Goal: Check status: Check status

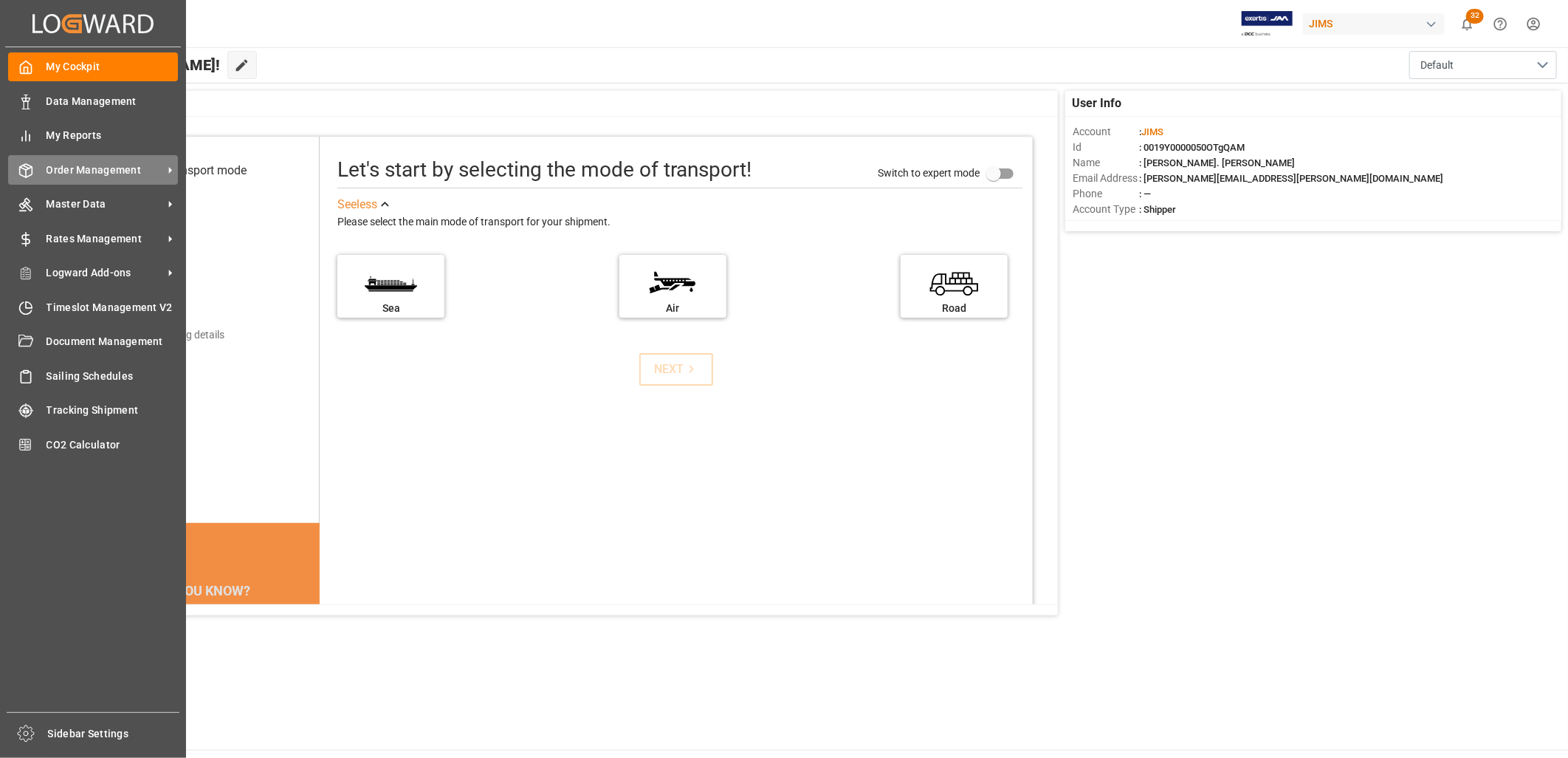
click at [87, 168] on span "Order Management" at bounding box center [105, 170] width 117 height 16
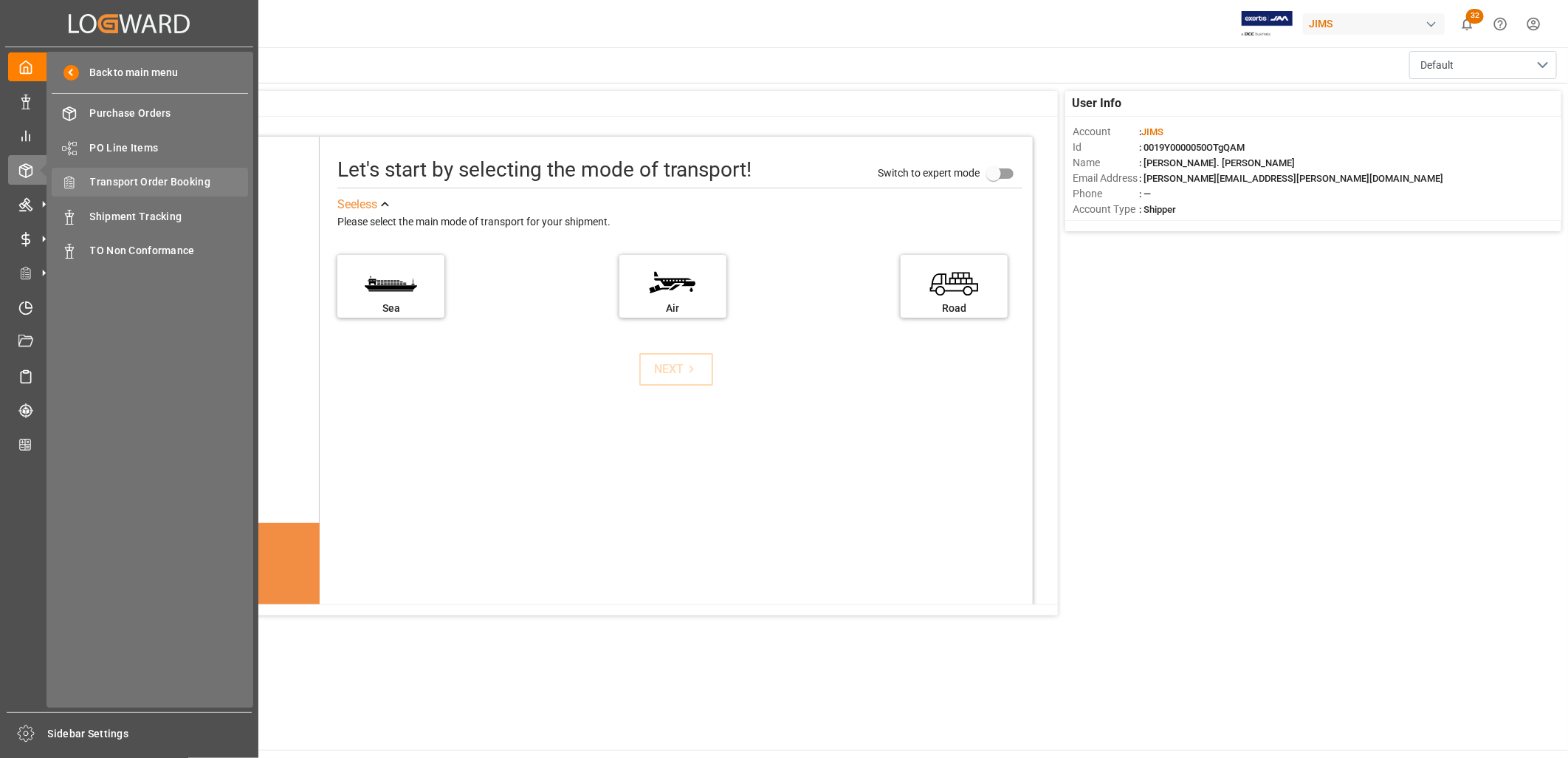
click at [157, 181] on span "Transport Order Booking" at bounding box center [170, 182] width 159 height 16
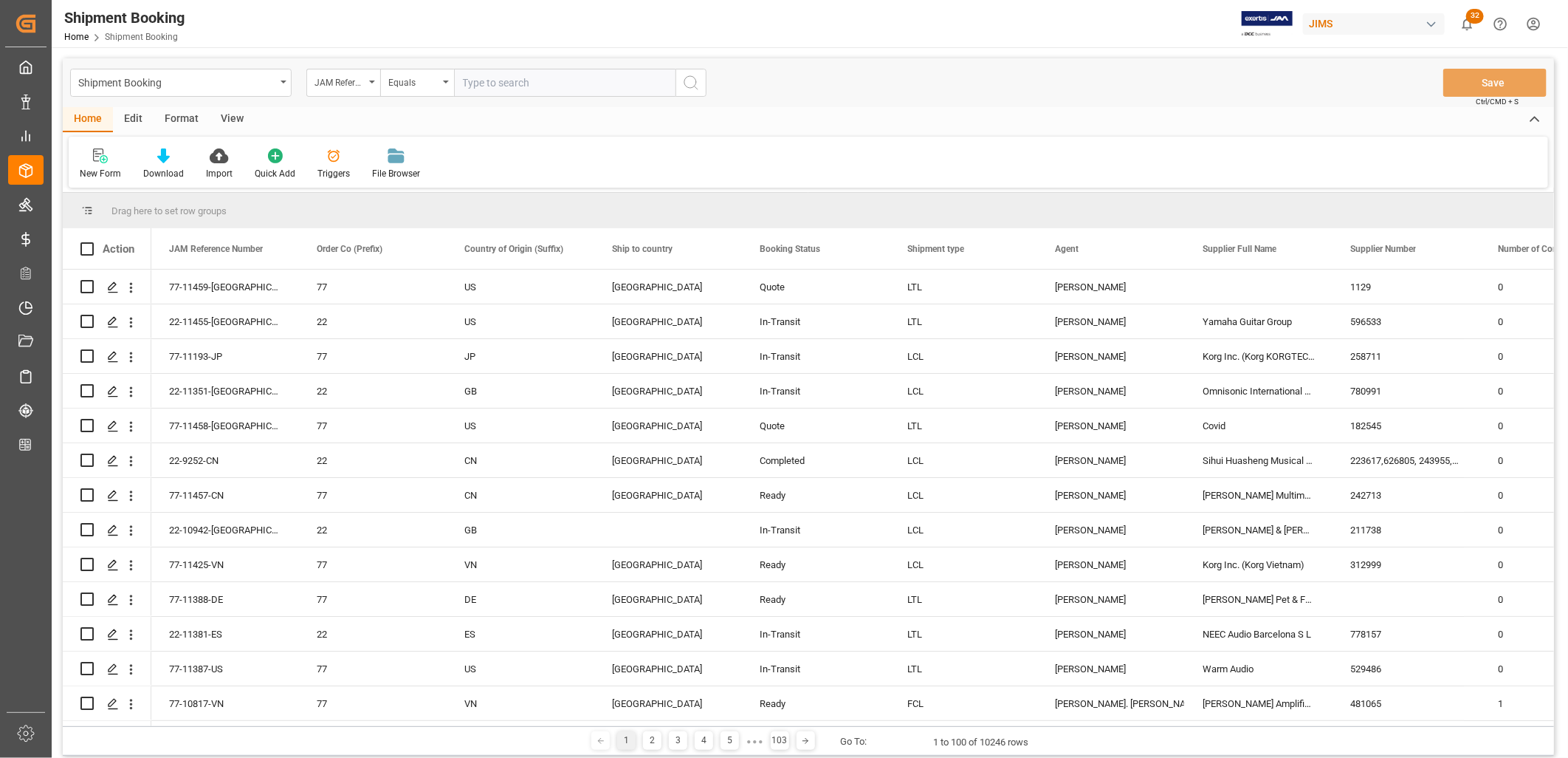
click at [486, 71] on input "text" at bounding box center [565, 83] width 221 height 28
type input "22-11351-[GEOGRAPHIC_DATA]"
click at [692, 81] on icon "search button" at bounding box center [690, 83] width 18 height 18
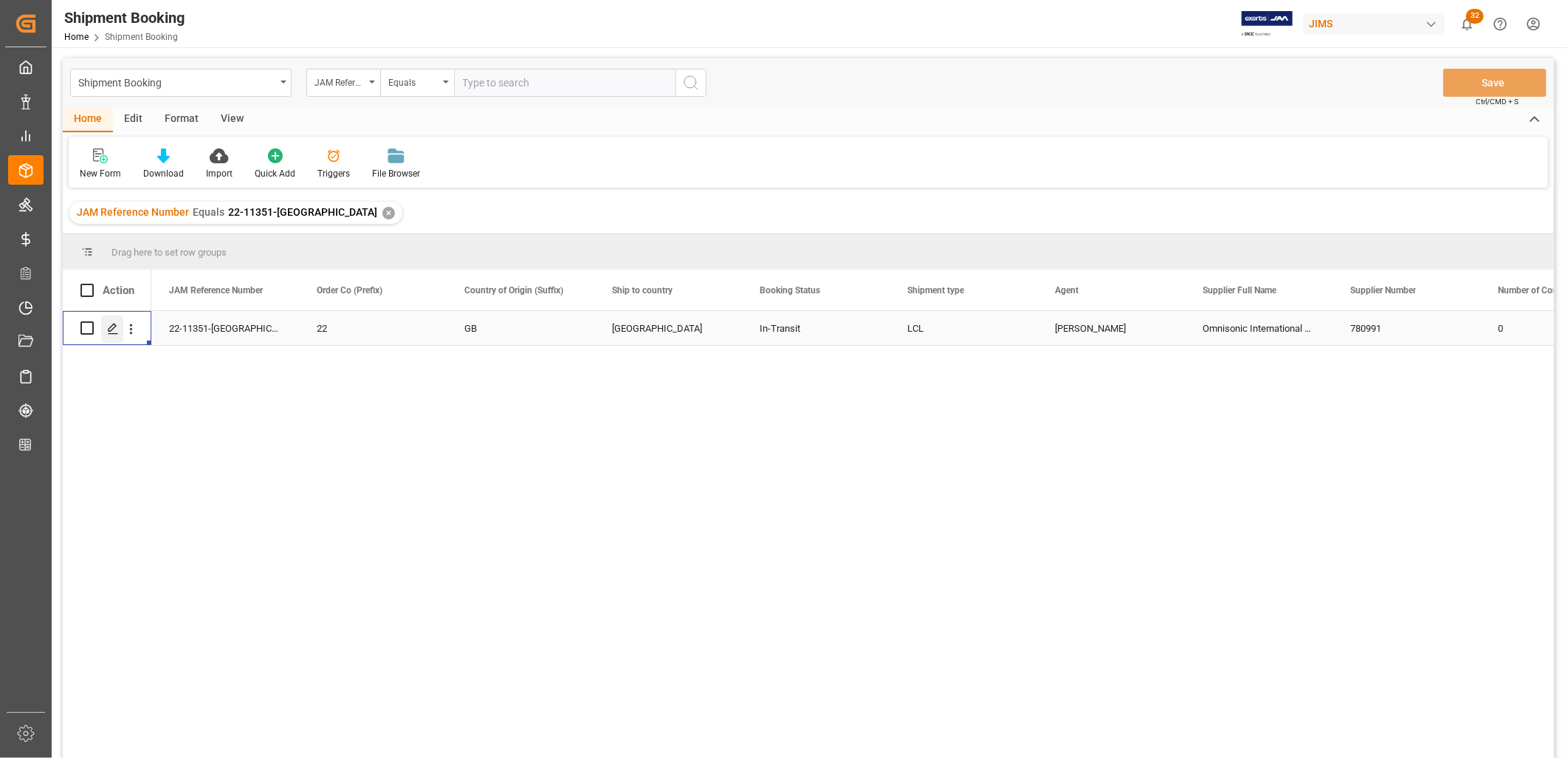
click at [114, 330] on icon "Press SPACE to select this row." at bounding box center [112, 328] width 12 height 12
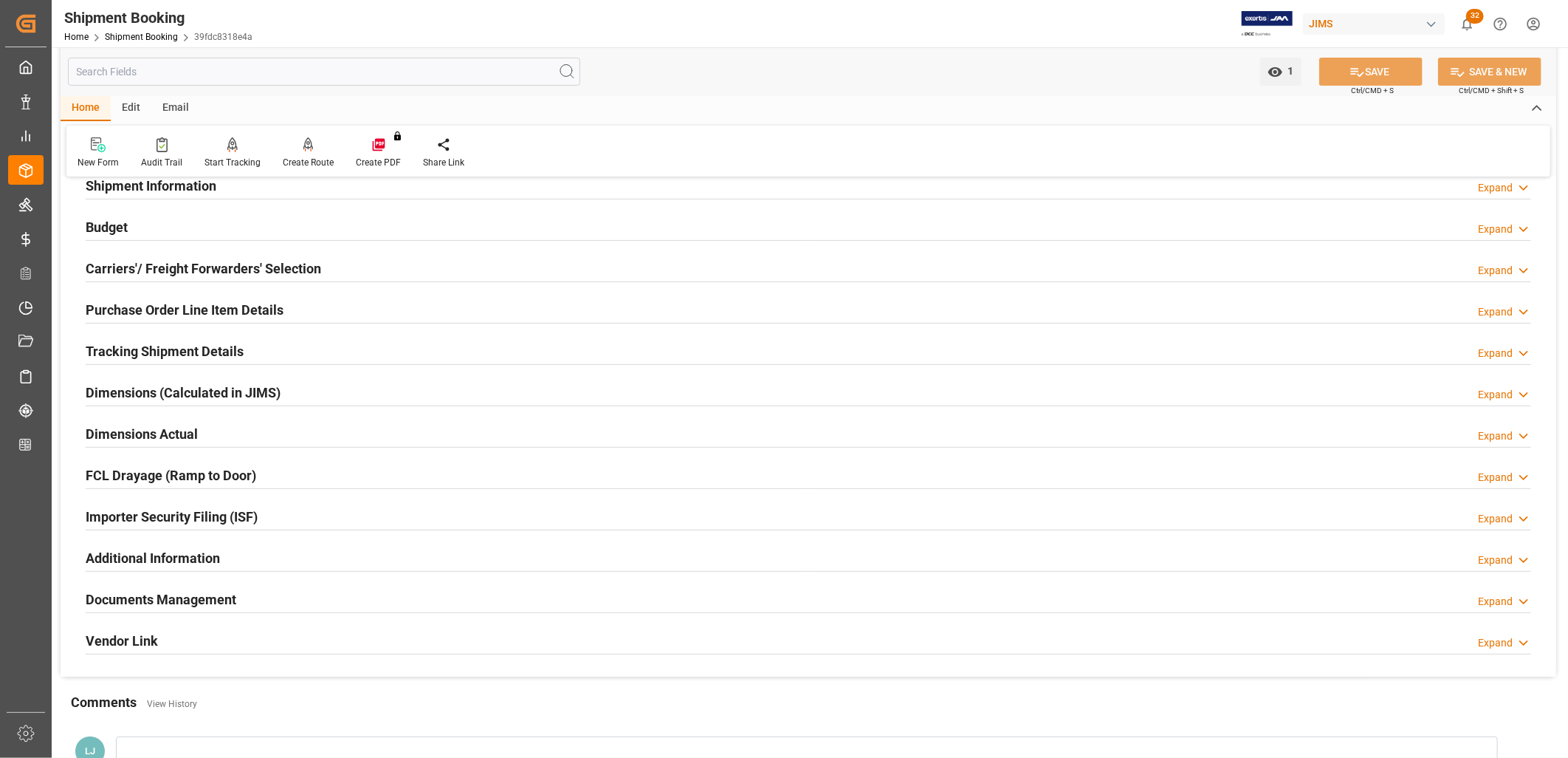
scroll to position [164, 0]
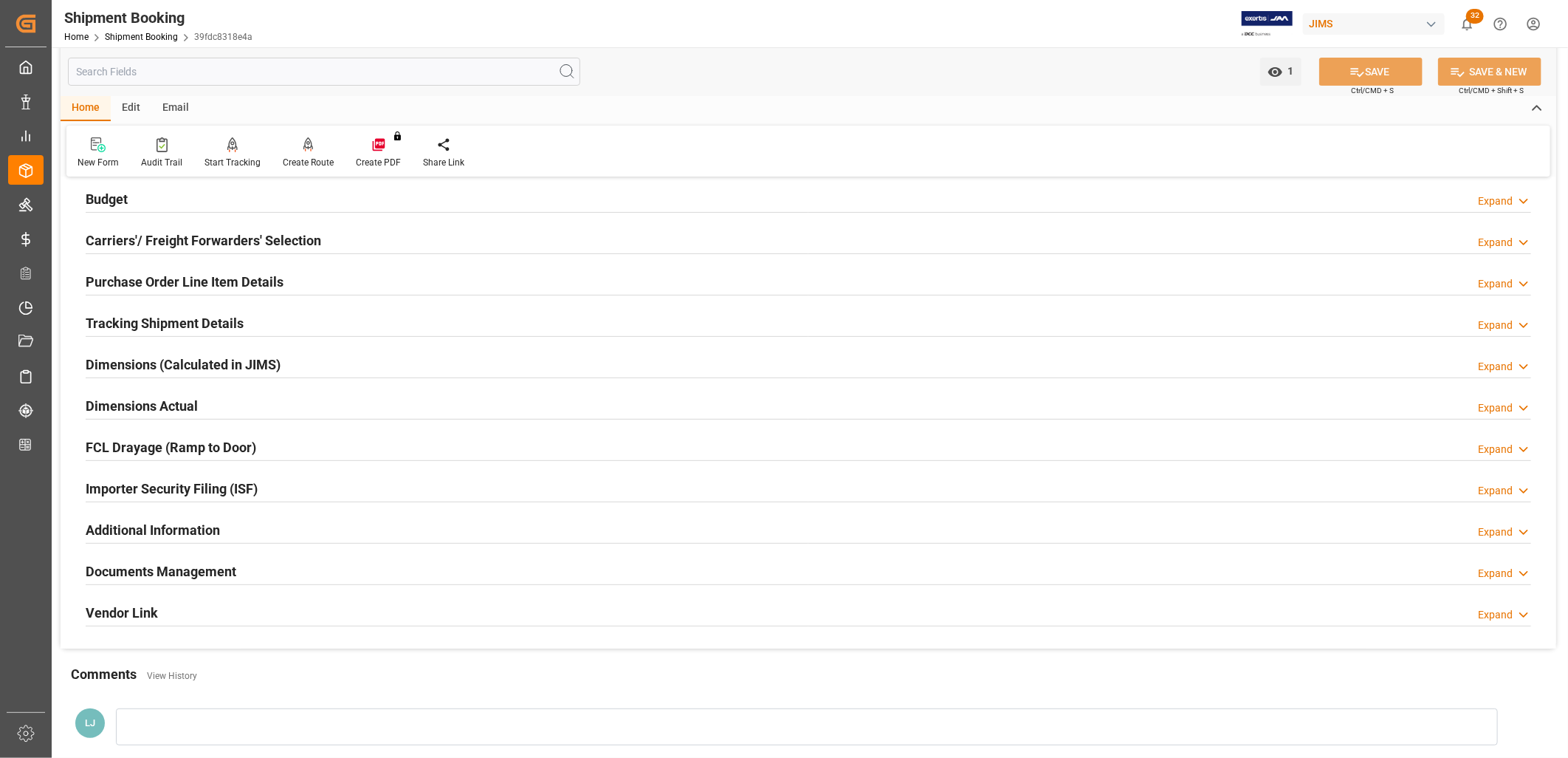
click at [203, 571] on h2 "Documents Management" at bounding box center [161, 572] width 150 height 20
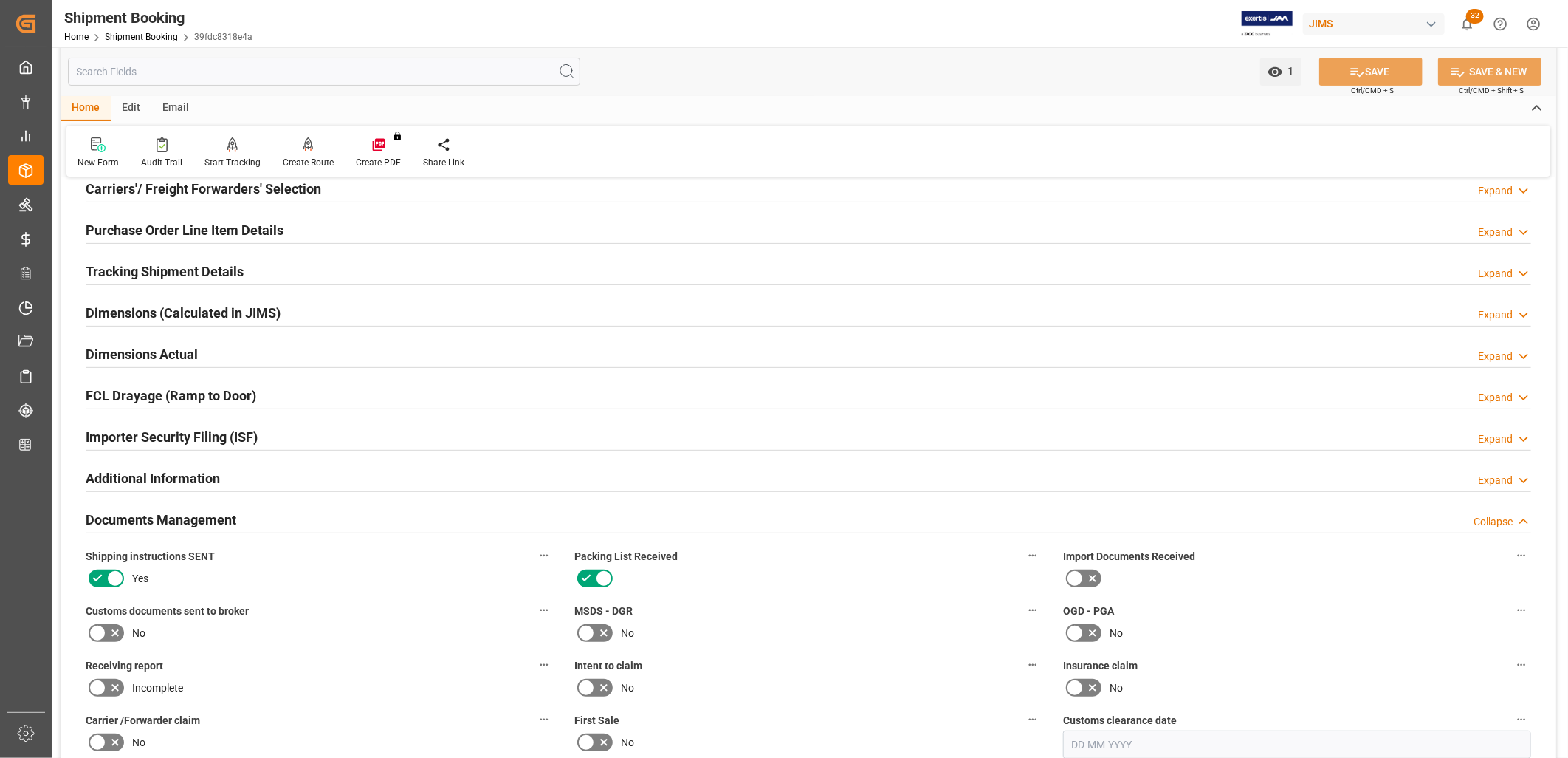
scroll to position [410, 0]
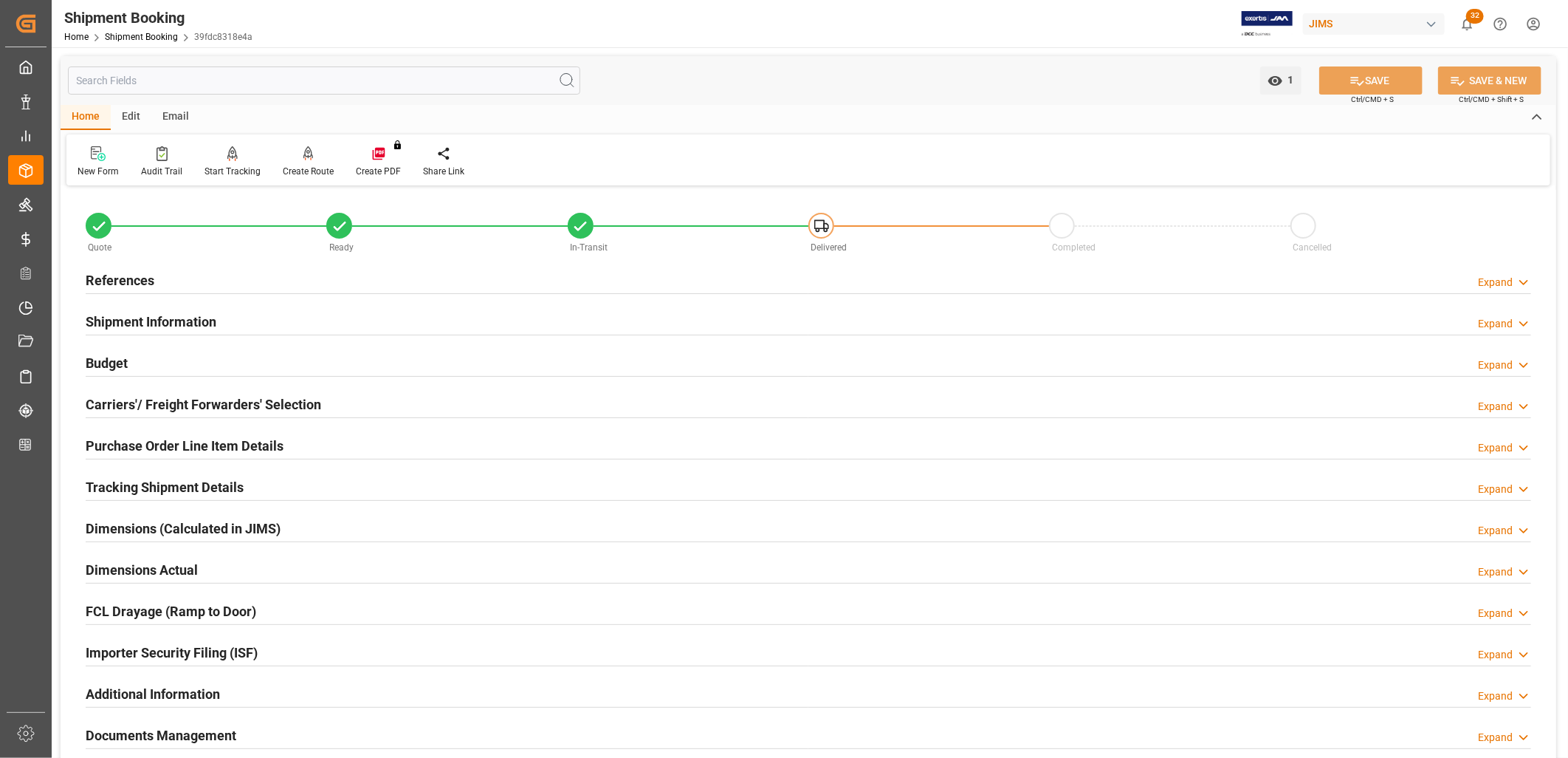
click at [185, 735] on h2 "Documents Management" at bounding box center [161, 735] width 150 height 20
click at [133, 282] on h2 "References" at bounding box center [120, 281] width 69 height 20
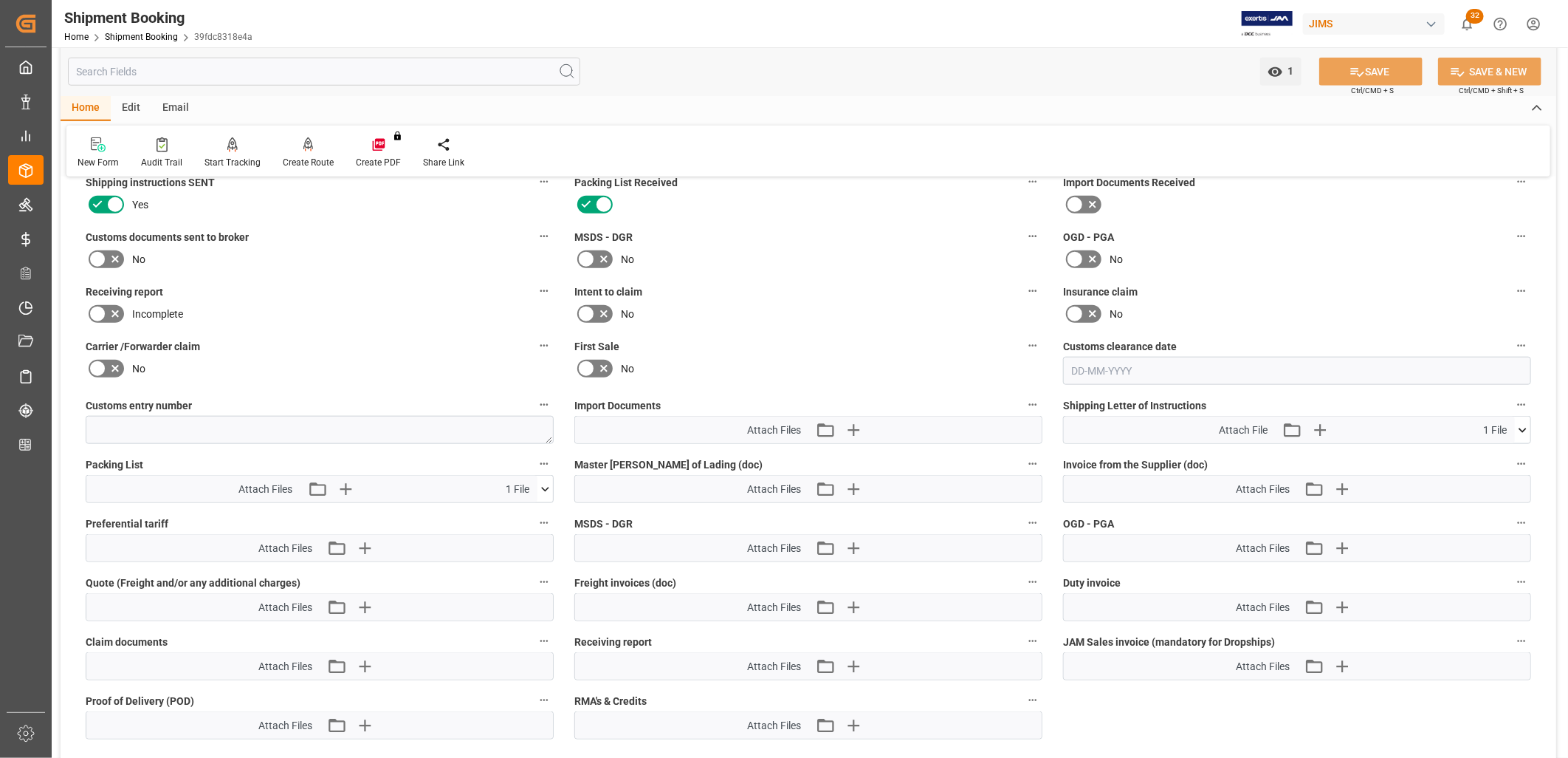
scroll to position [902, 0]
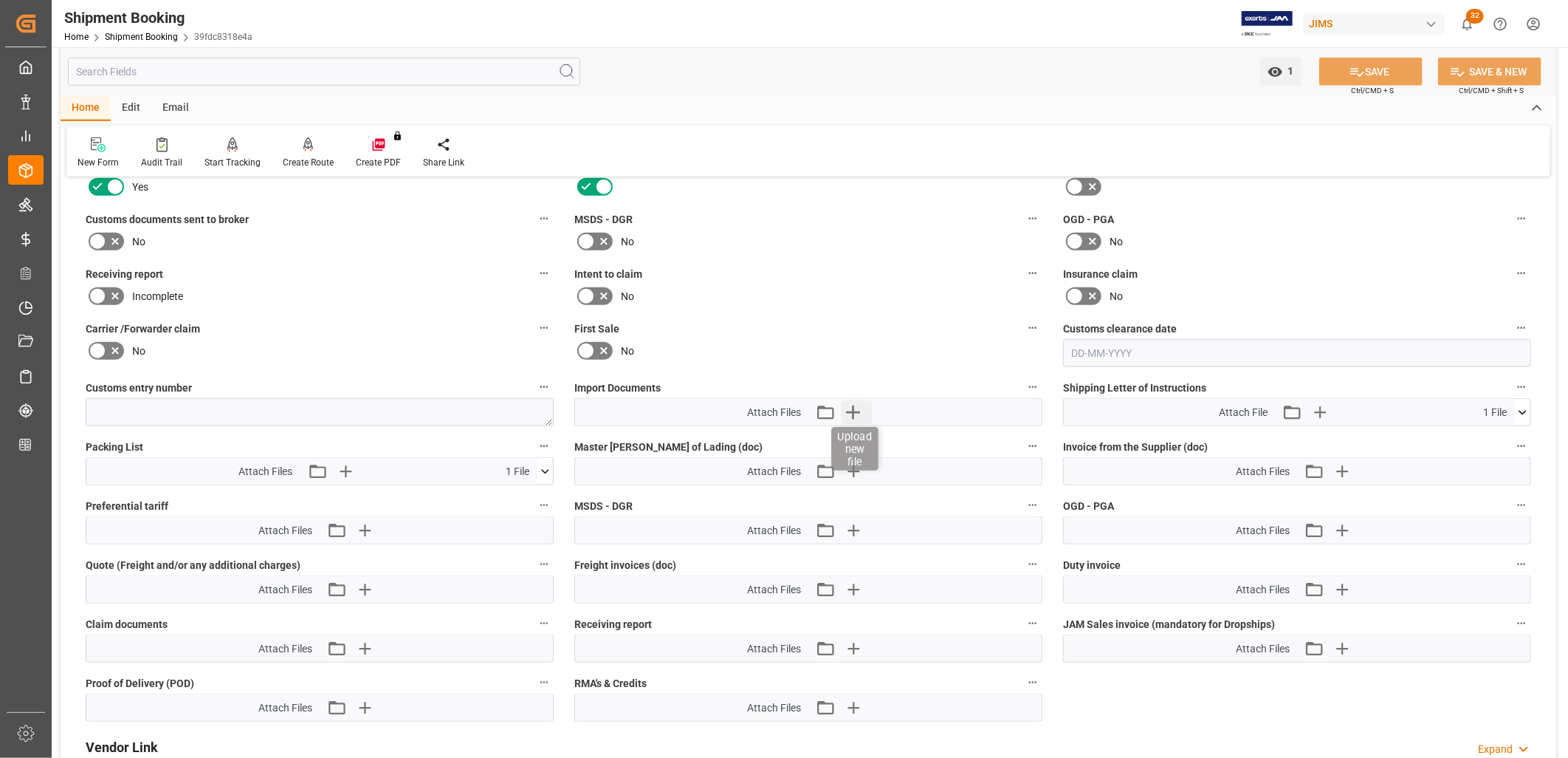
click at [854, 410] on icon "button" at bounding box center [853, 412] width 23 height 23
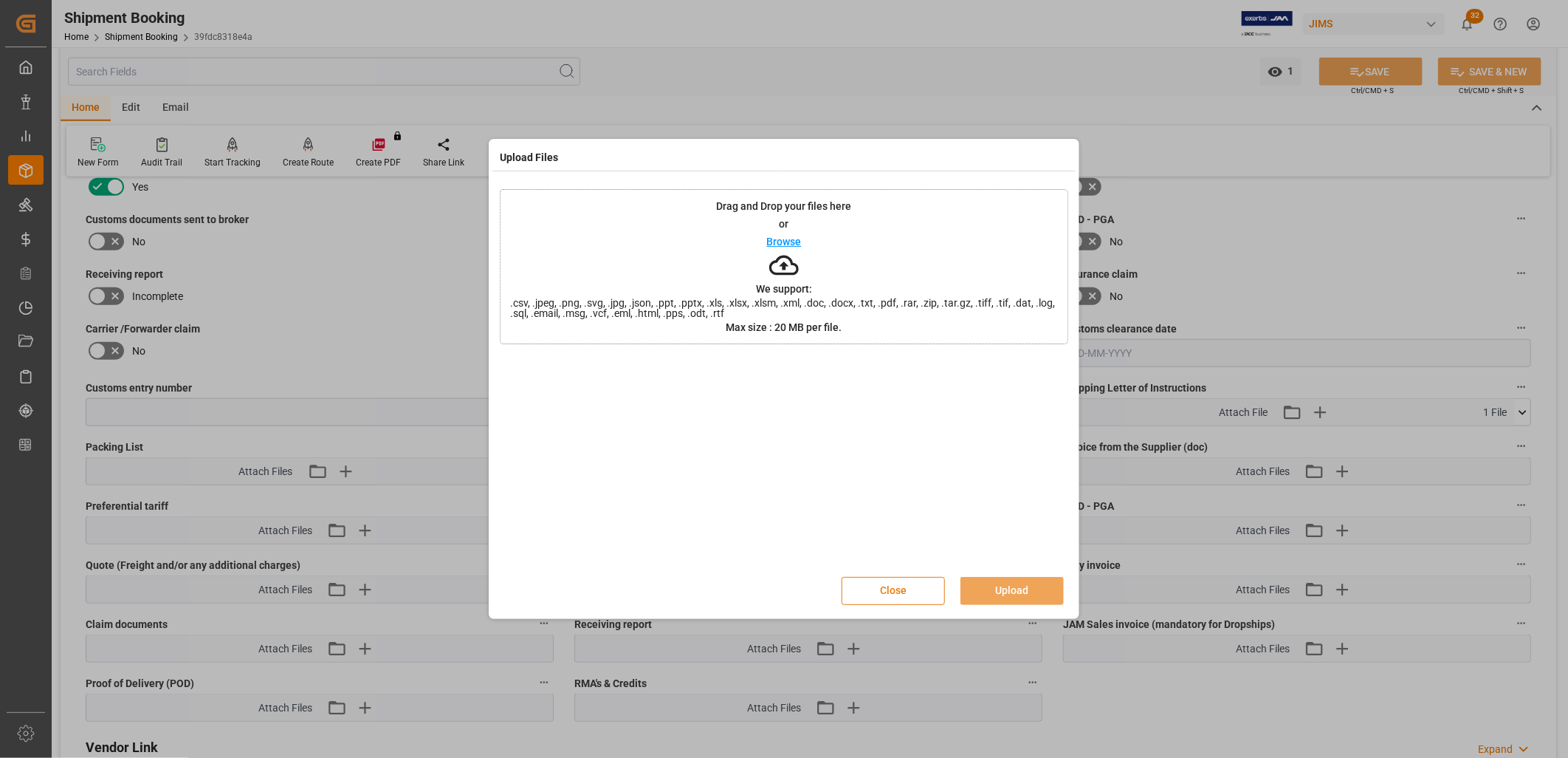
click at [895, 585] on button "Close" at bounding box center [893, 591] width 104 height 28
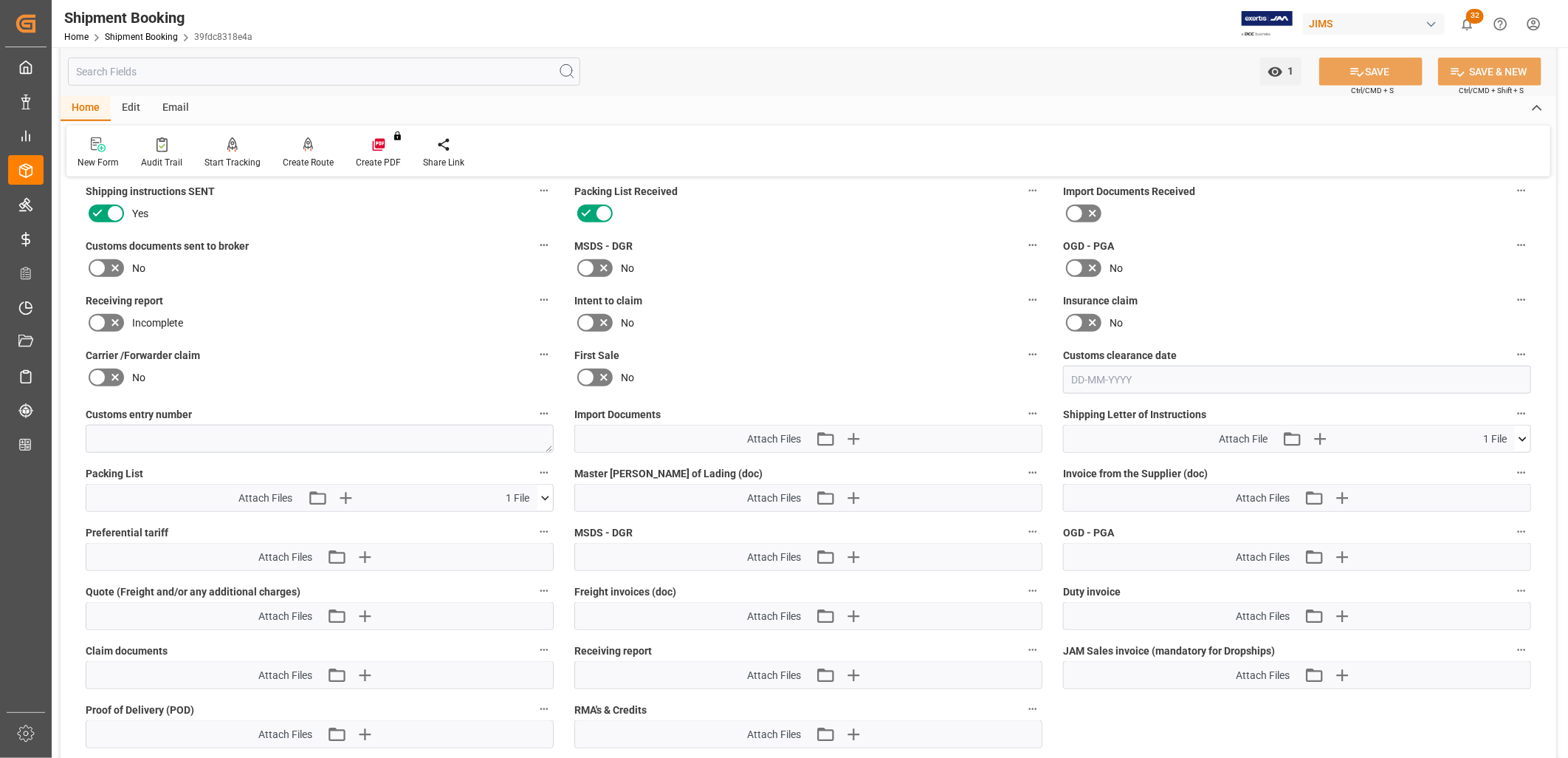
scroll to position [985, 0]
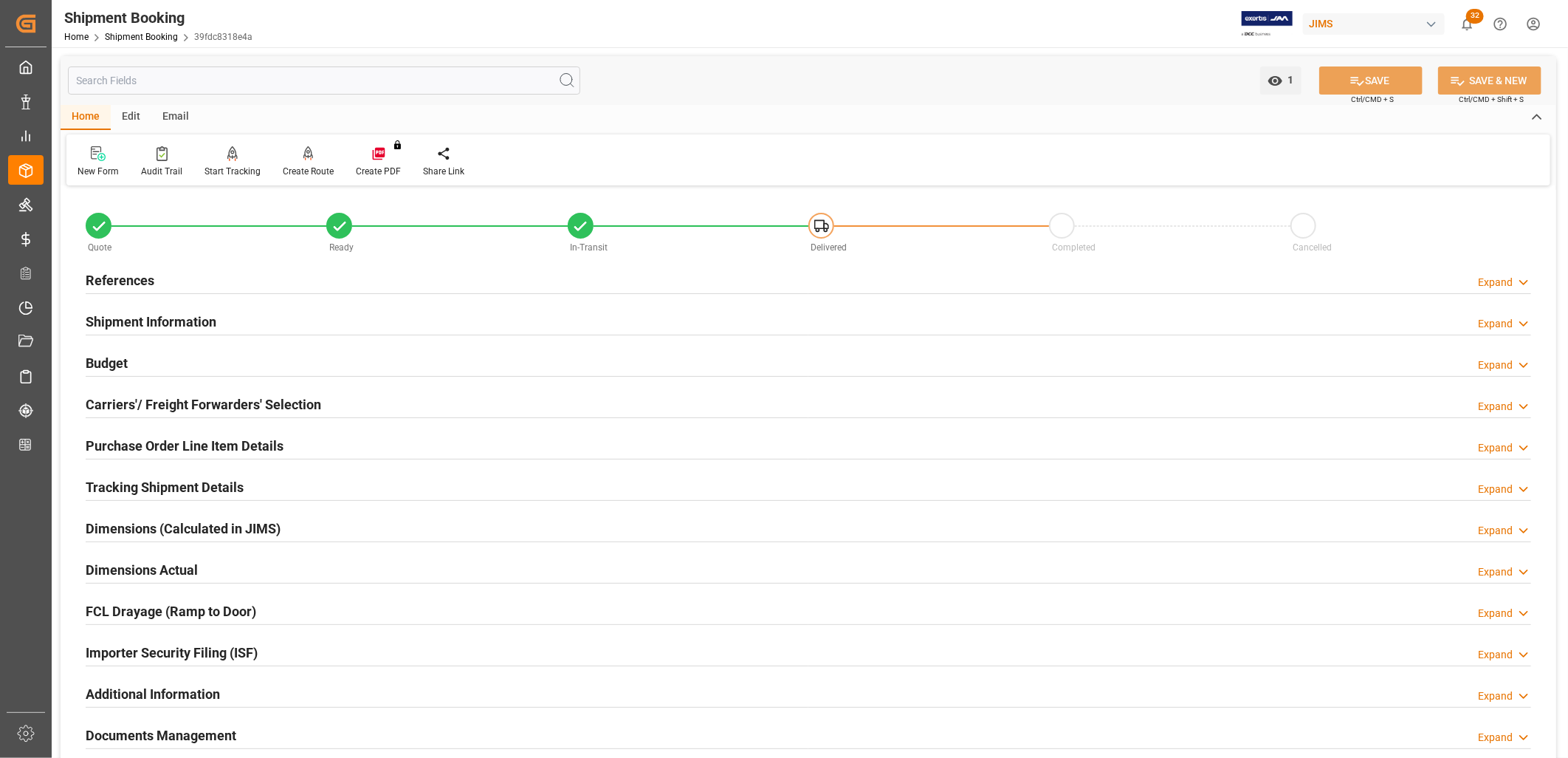
click at [157, 730] on h2 "Documents Management" at bounding box center [161, 735] width 150 height 20
click at [192, 726] on h2 "Documents Management" at bounding box center [161, 735] width 150 height 20
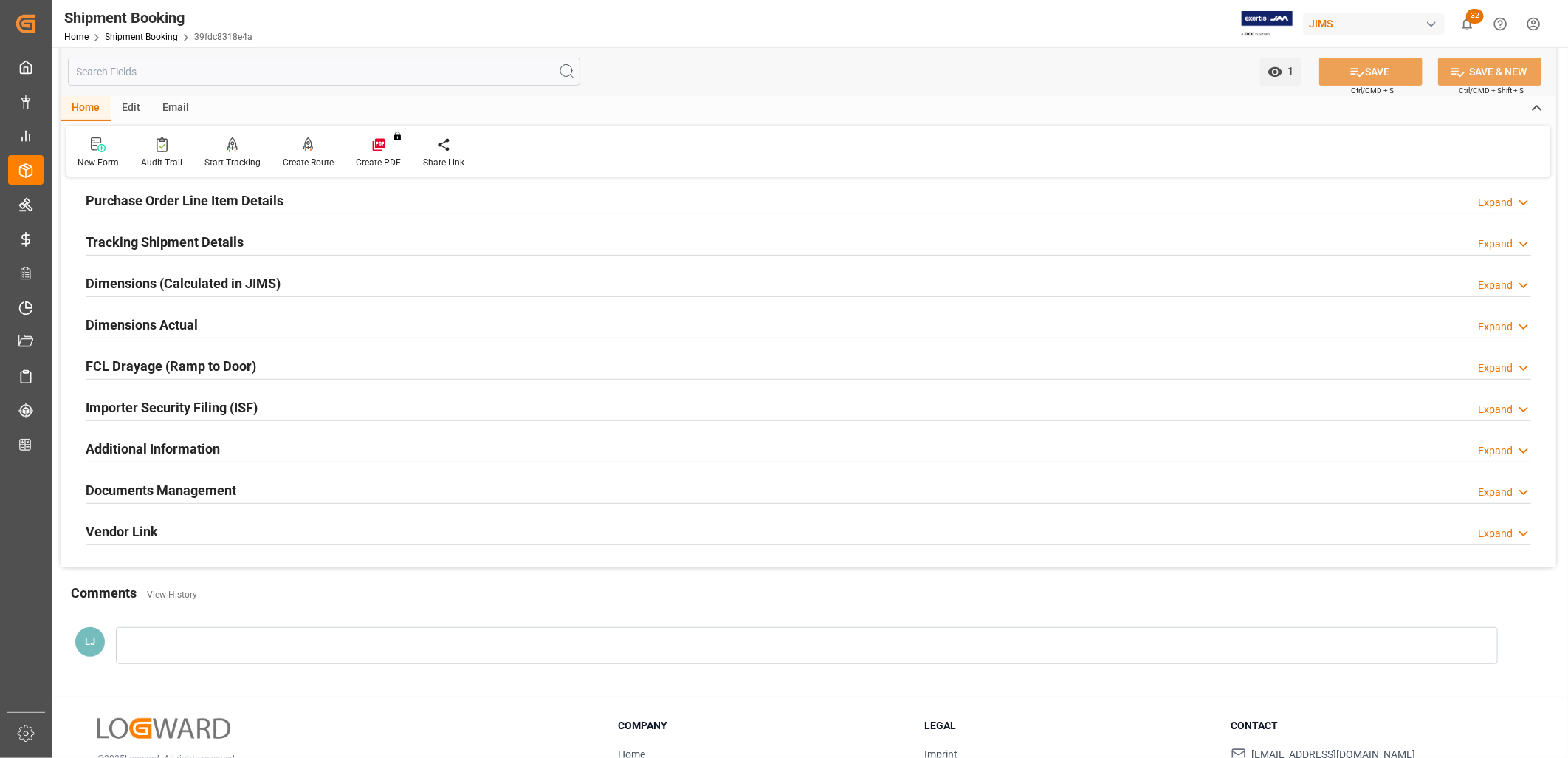
scroll to position [246, 0]
click at [203, 486] on h2 "Documents Management" at bounding box center [161, 490] width 150 height 20
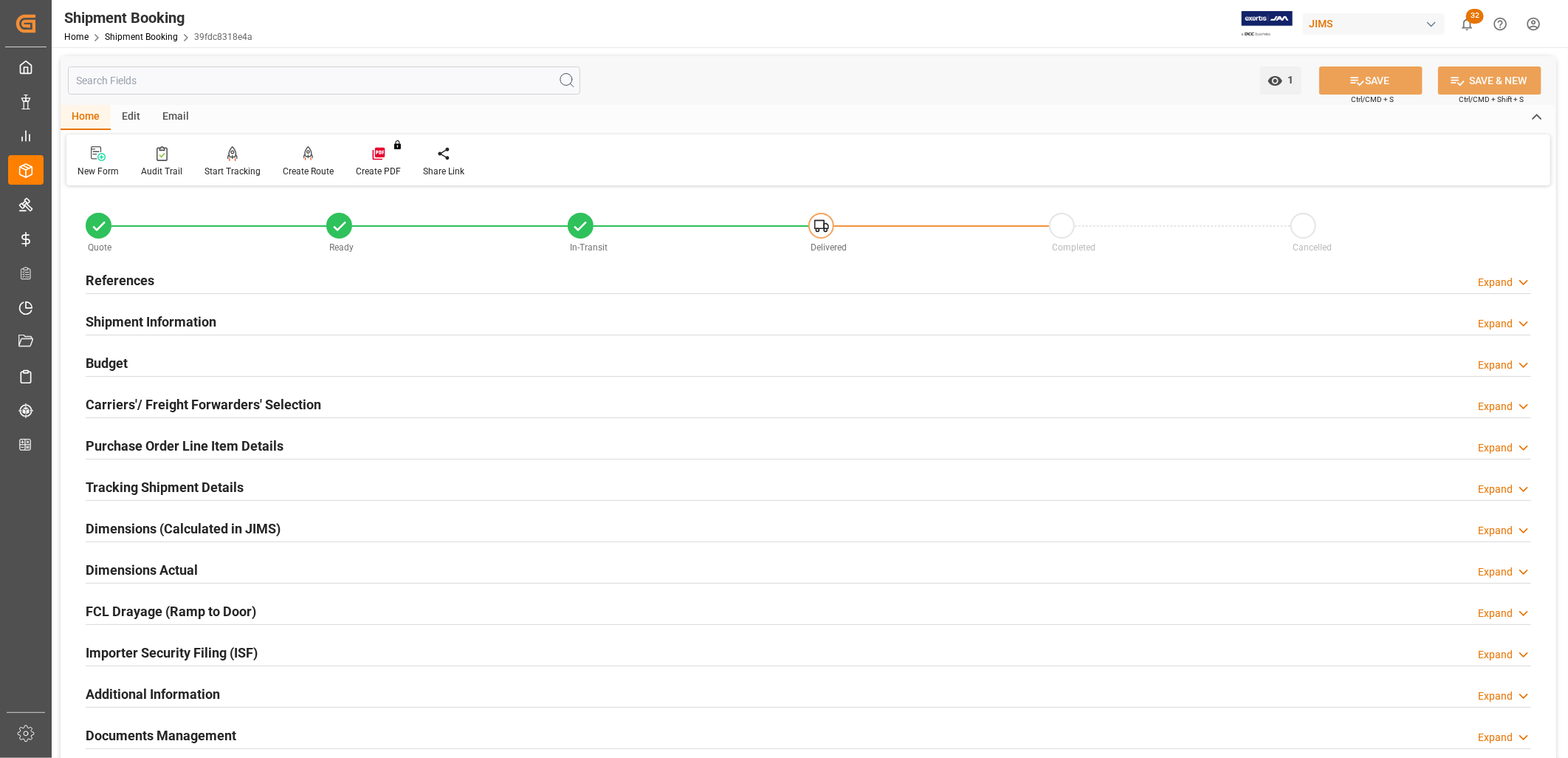
click at [219, 739] on h2 "Documents Management" at bounding box center [161, 735] width 150 height 20
click at [228, 734] on h2 "Documents Management" at bounding box center [161, 735] width 150 height 20
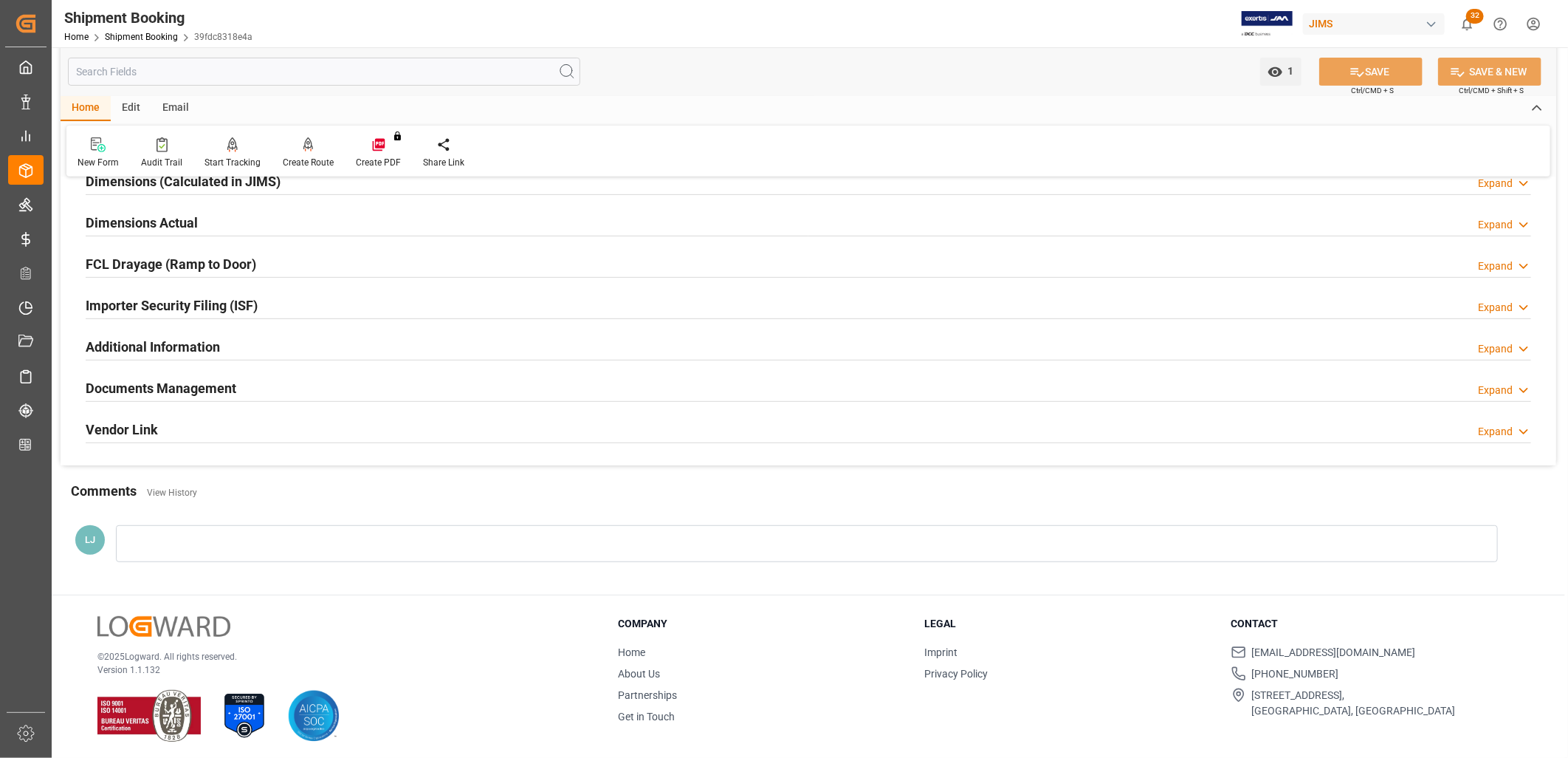
scroll to position [352, 0]
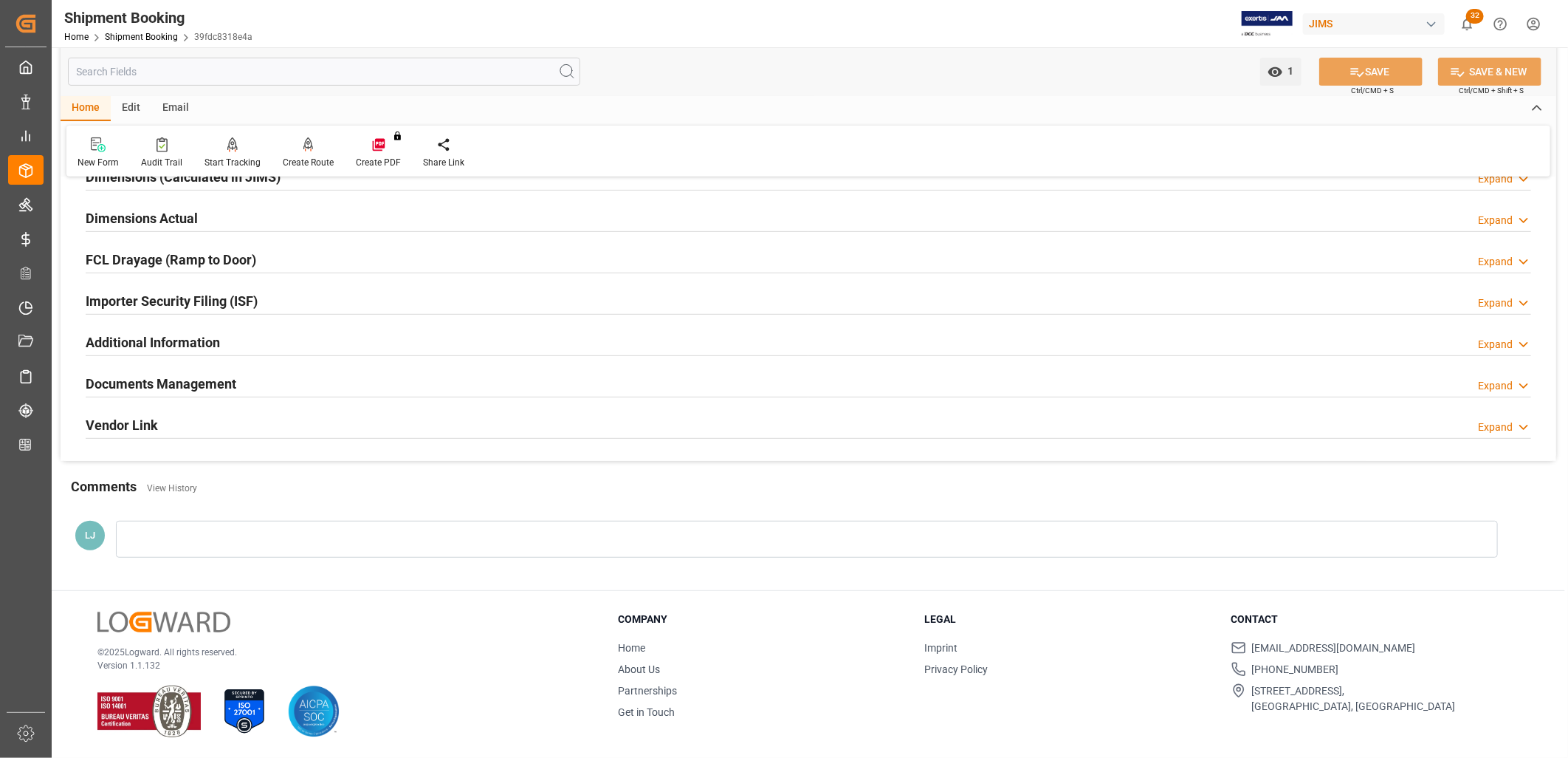
click at [209, 383] on h2 "Documents Management" at bounding box center [161, 384] width 150 height 20
